Goal: Understand process/instructions: Learn how to perform a task or action

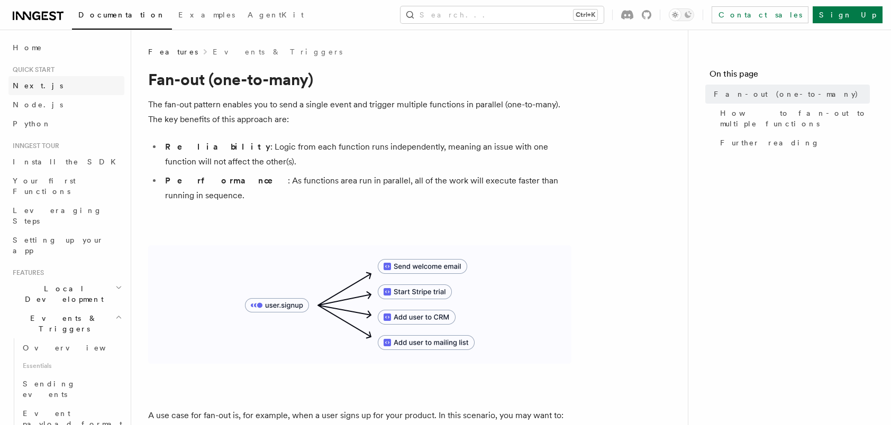
click at [36, 89] on link "Next.js" at bounding box center [66, 85] width 116 height 19
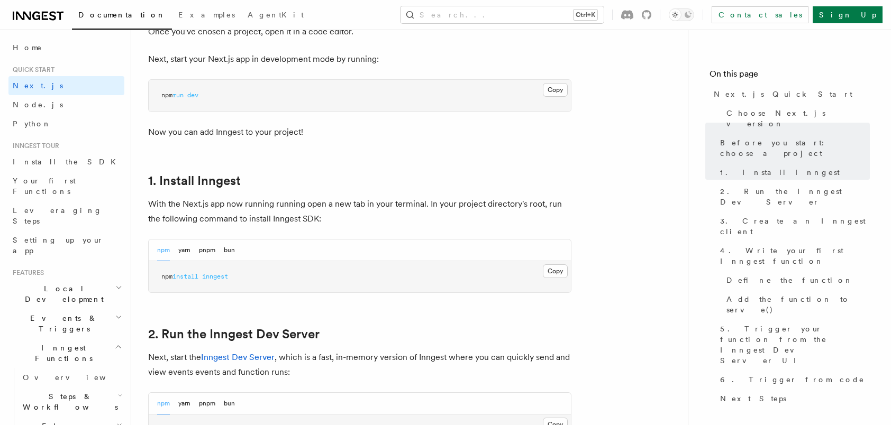
scroll to position [476, 0]
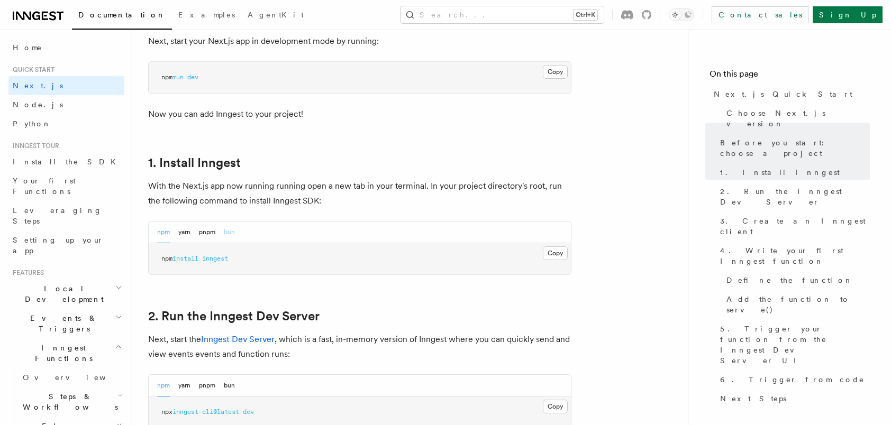
click at [228, 235] on button "bun" at bounding box center [229, 233] width 11 height 22
click at [556, 254] on button "Copy Copied" at bounding box center [555, 253] width 25 height 14
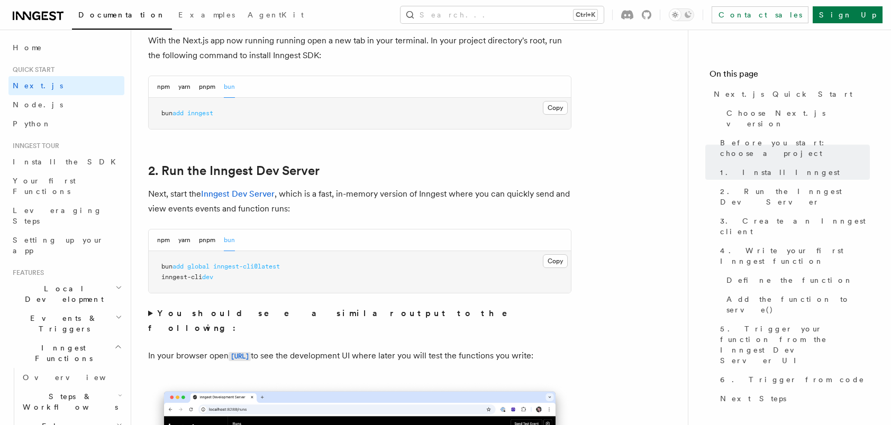
scroll to position [582, 0]
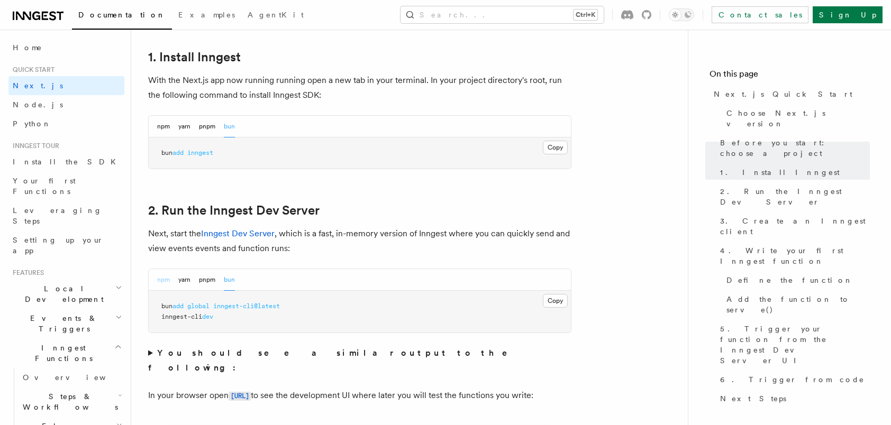
click at [168, 280] on button "npm" at bounding box center [163, 280] width 13 height 22
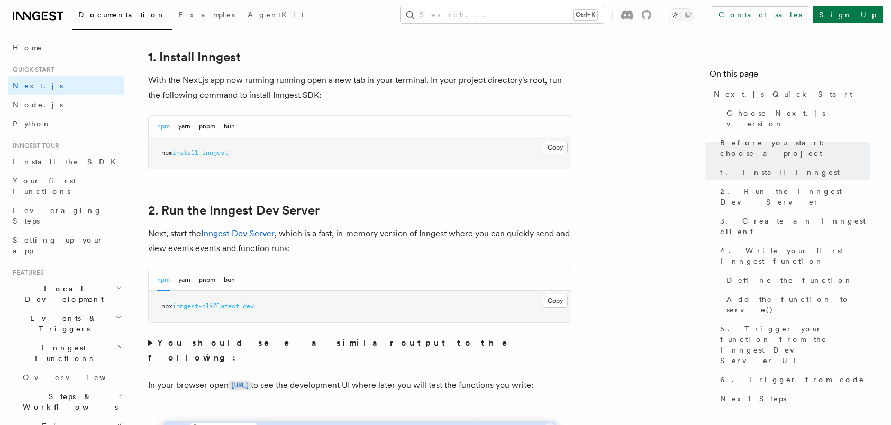
click at [553, 300] on button "Copy Copied" at bounding box center [555, 301] width 25 height 14
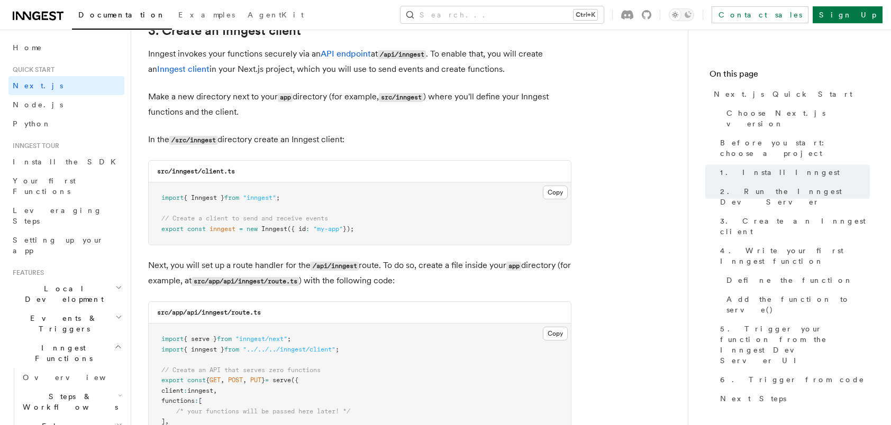
scroll to position [1270, 0]
click at [553, 190] on button "Copy Copied" at bounding box center [555, 192] width 25 height 14
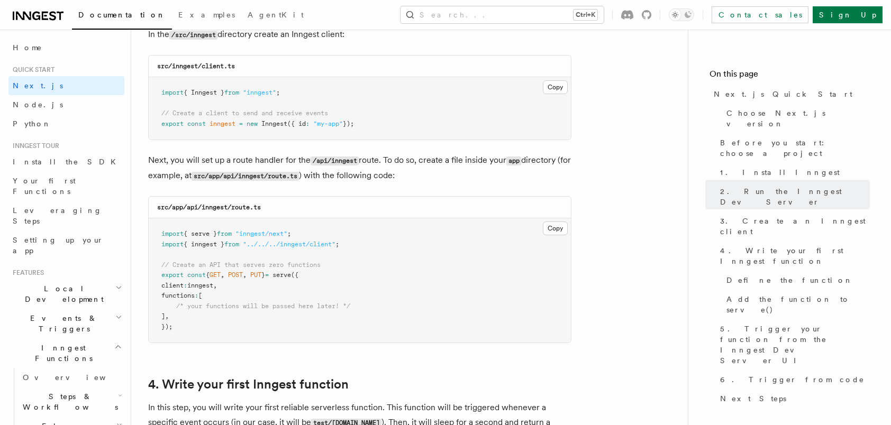
scroll to position [1375, 0]
click at [550, 227] on button "Copy Copied" at bounding box center [555, 227] width 25 height 14
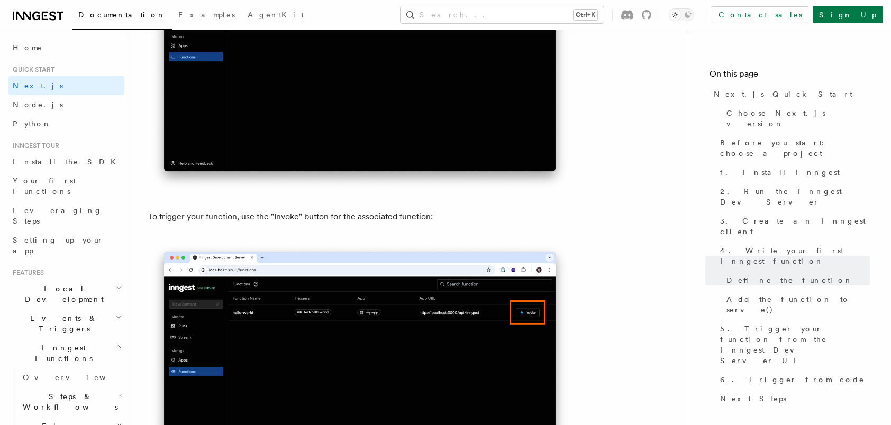
scroll to position [2698, 0]
